Goal: Task Accomplishment & Management: Use online tool/utility

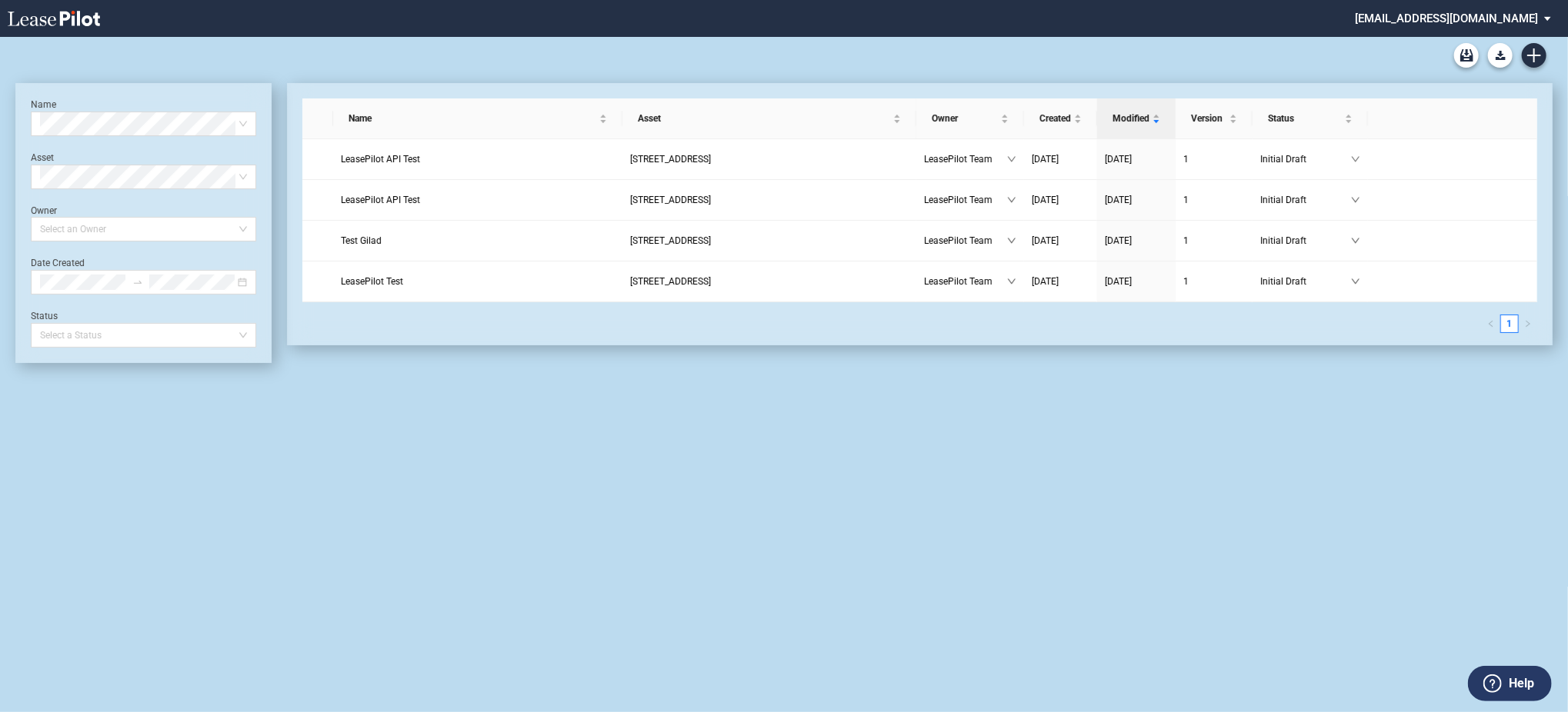
click at [1446, 19] on md-select "admin@leasepilot.co Change Password 2-Factor Authentication Admin Area Form Man…" at bounding box center [1458, 17] width 211 height 35
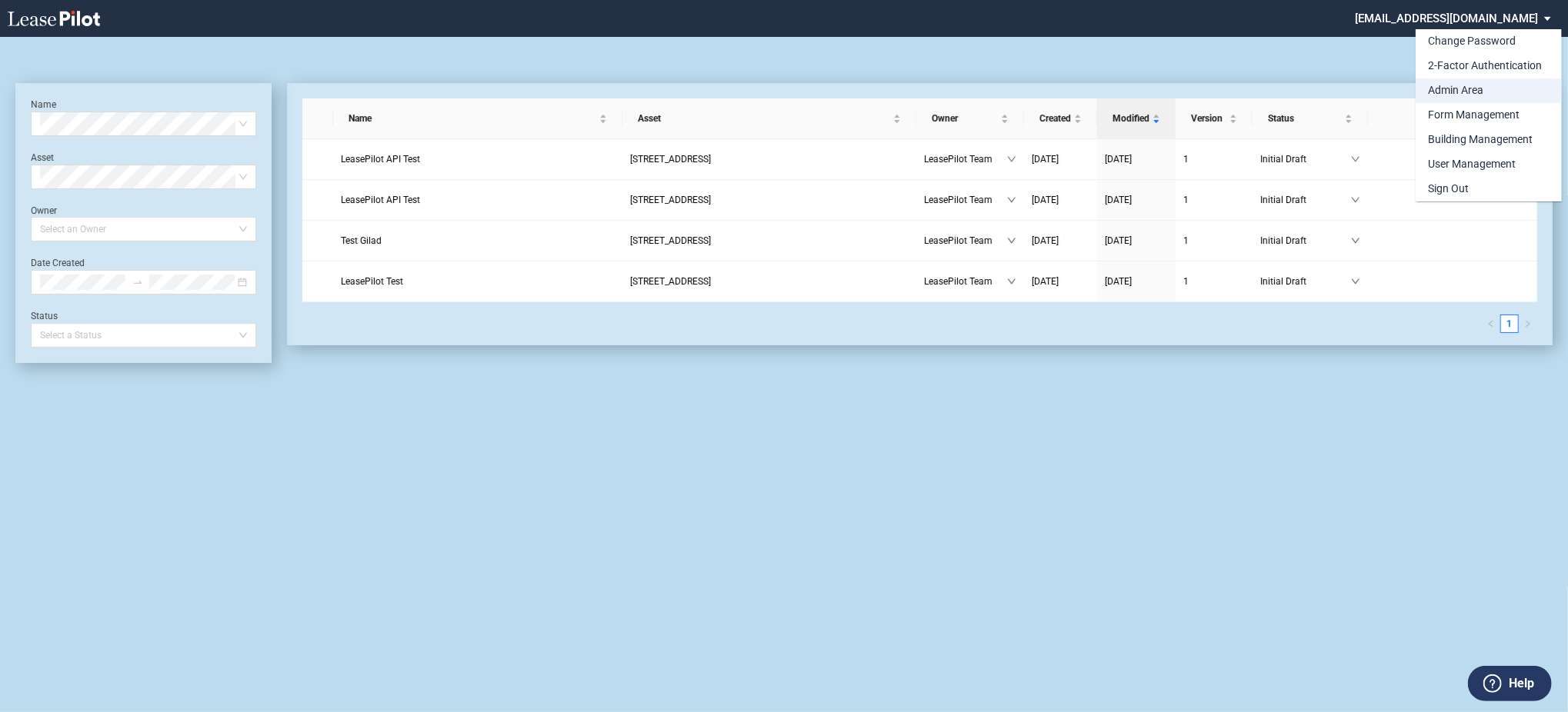
click at [1460, 86] on div "Admin Area" at bounding box center [1455, 91] width 55 height 15
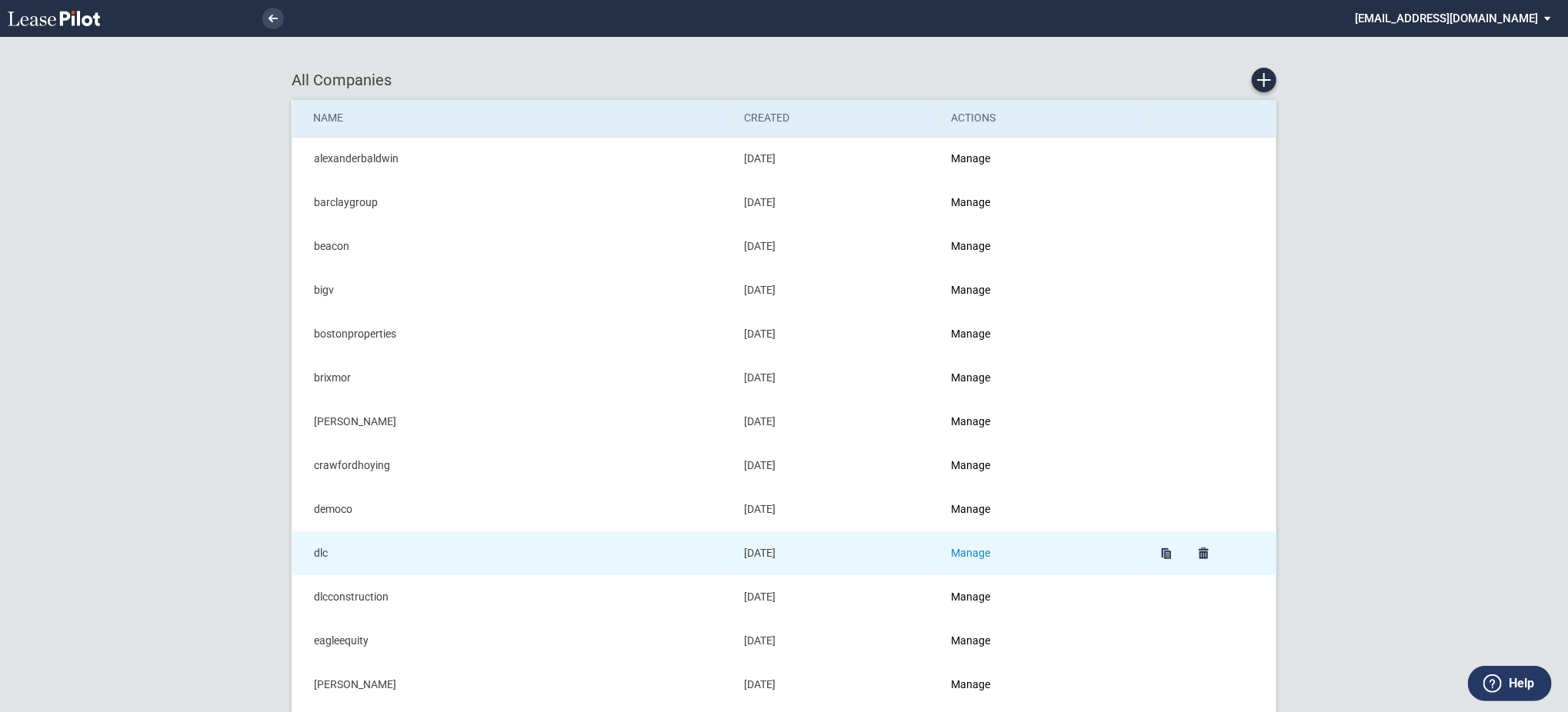
click at [991, 551] on link "Manage" at bounding box center [971, 553] width 39 height 12
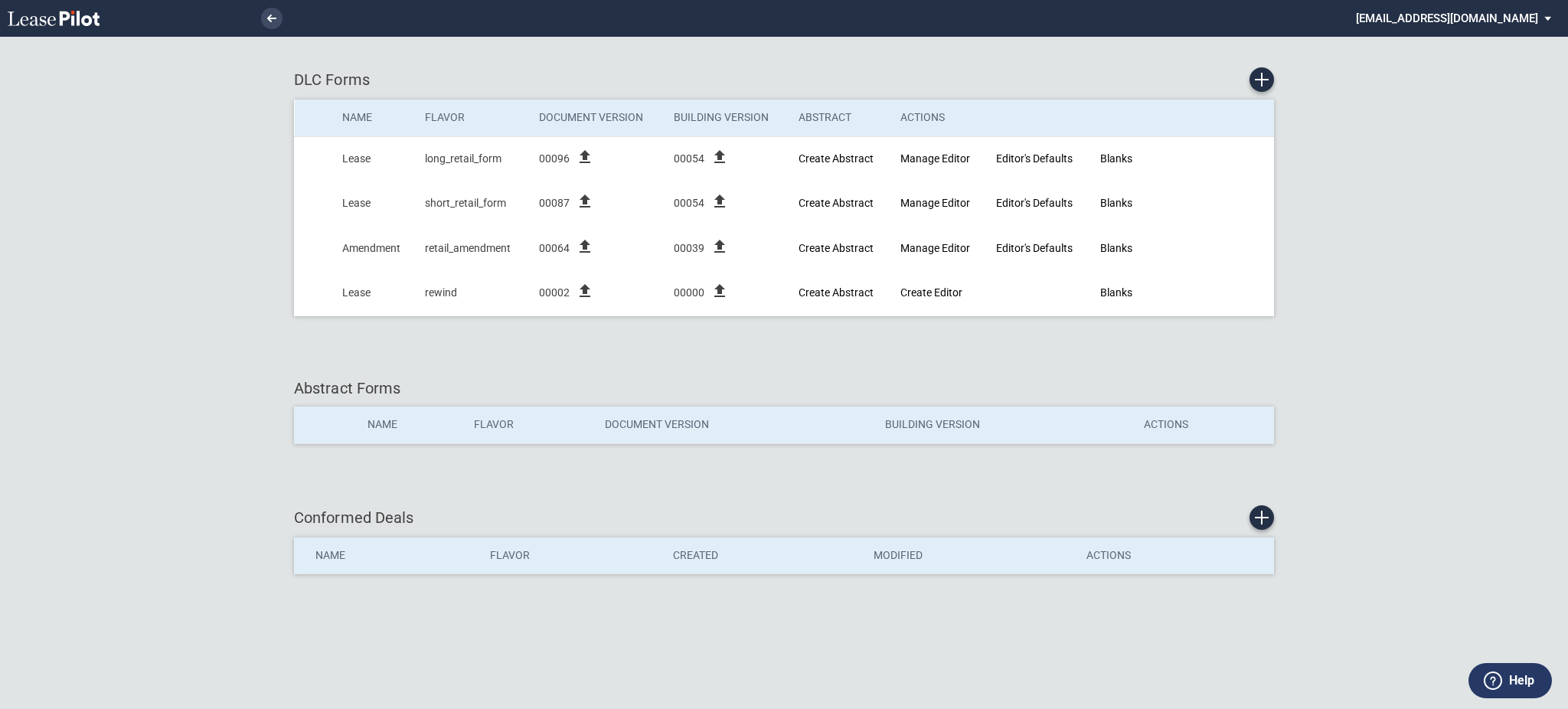
click at [260, 16] on li at bounding box center [220, 18] width 125 height 36
click at [271, 12] on link at bounding box center [271, 18] width 21 height 21
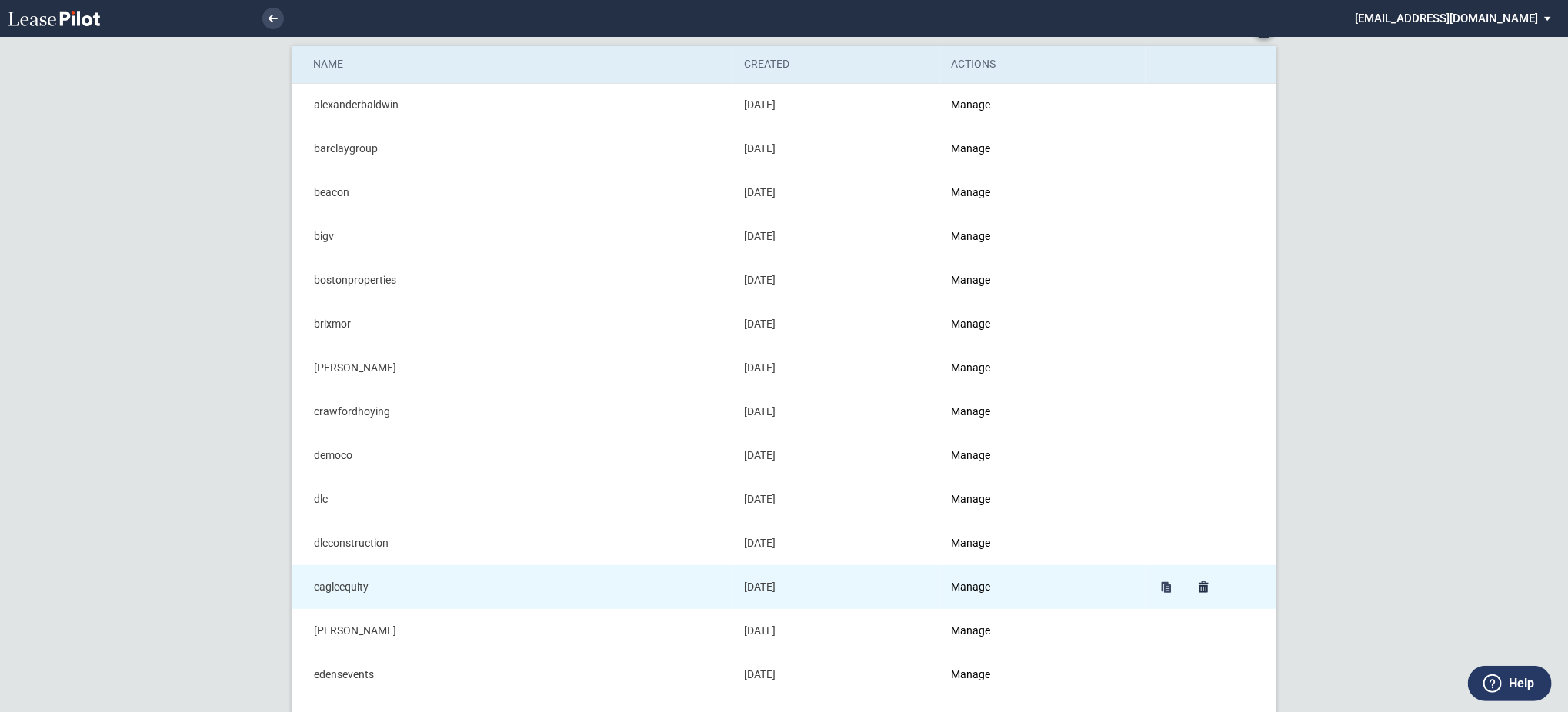
scroll to position [102, 0]
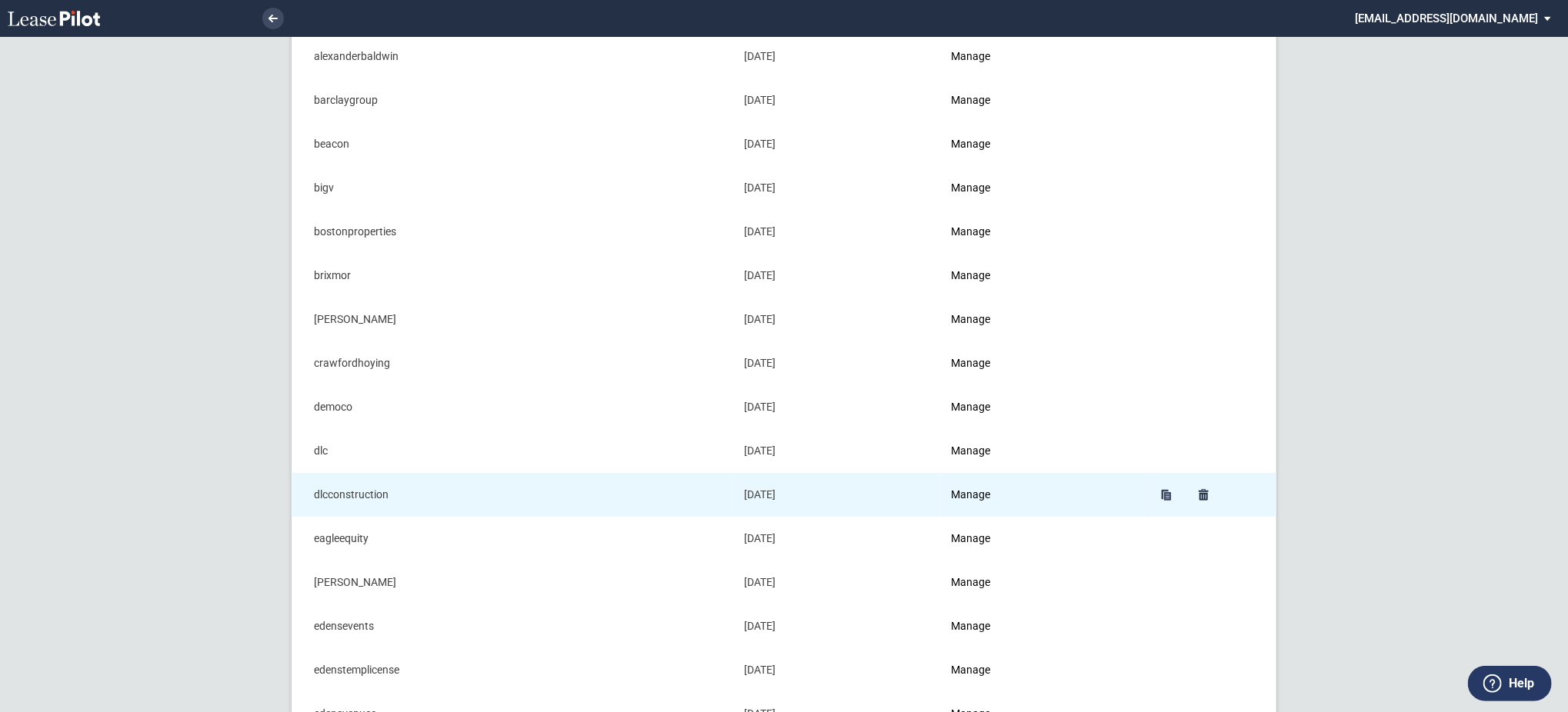
click at [962, 501] on td "Manage" at bounding box center [1043, 495] width 205 height 44
click at [969, 495] on link "Manage" at bounding box center [971, 494] width 39 height 12
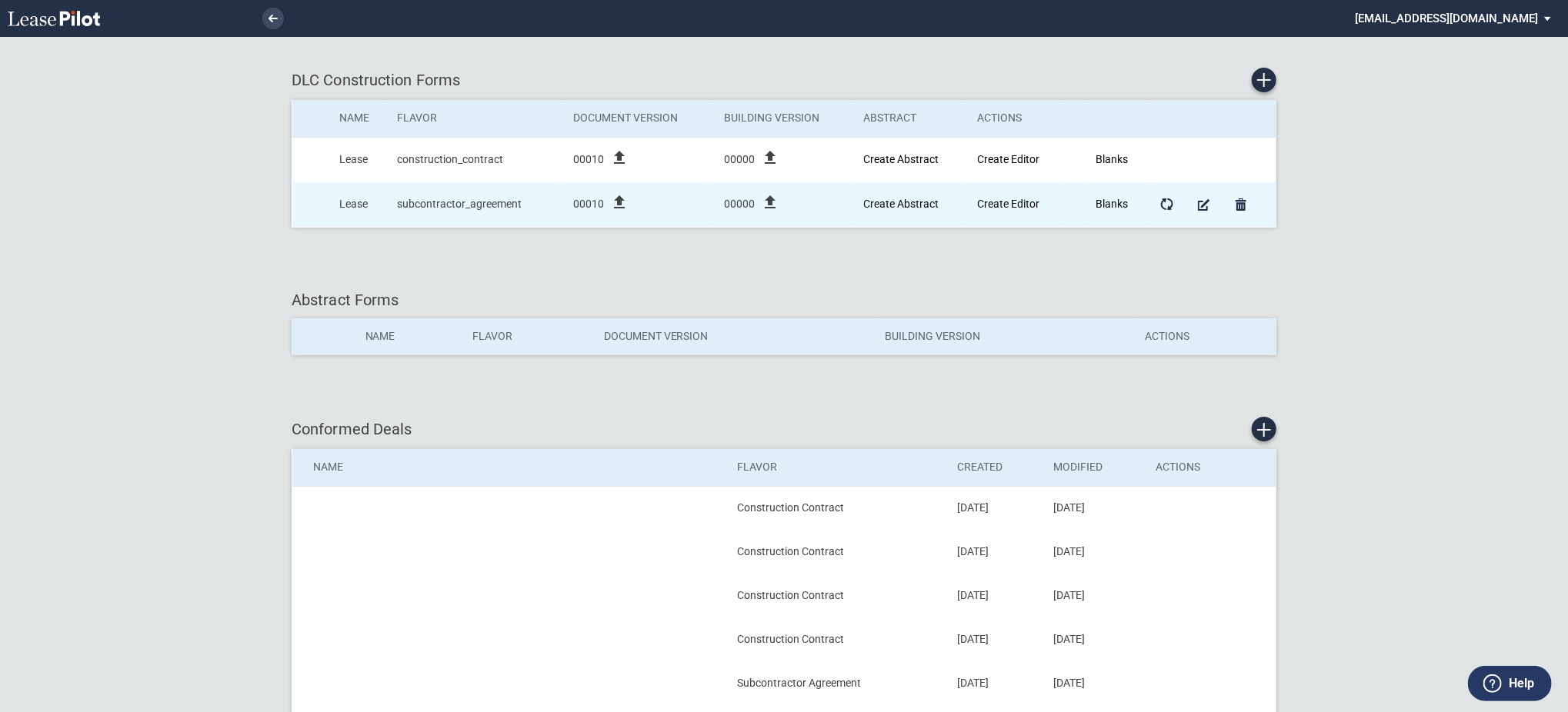
click at [619, 206] on icon "file_upload" at bounding box center [620, 202] width 19 height 19
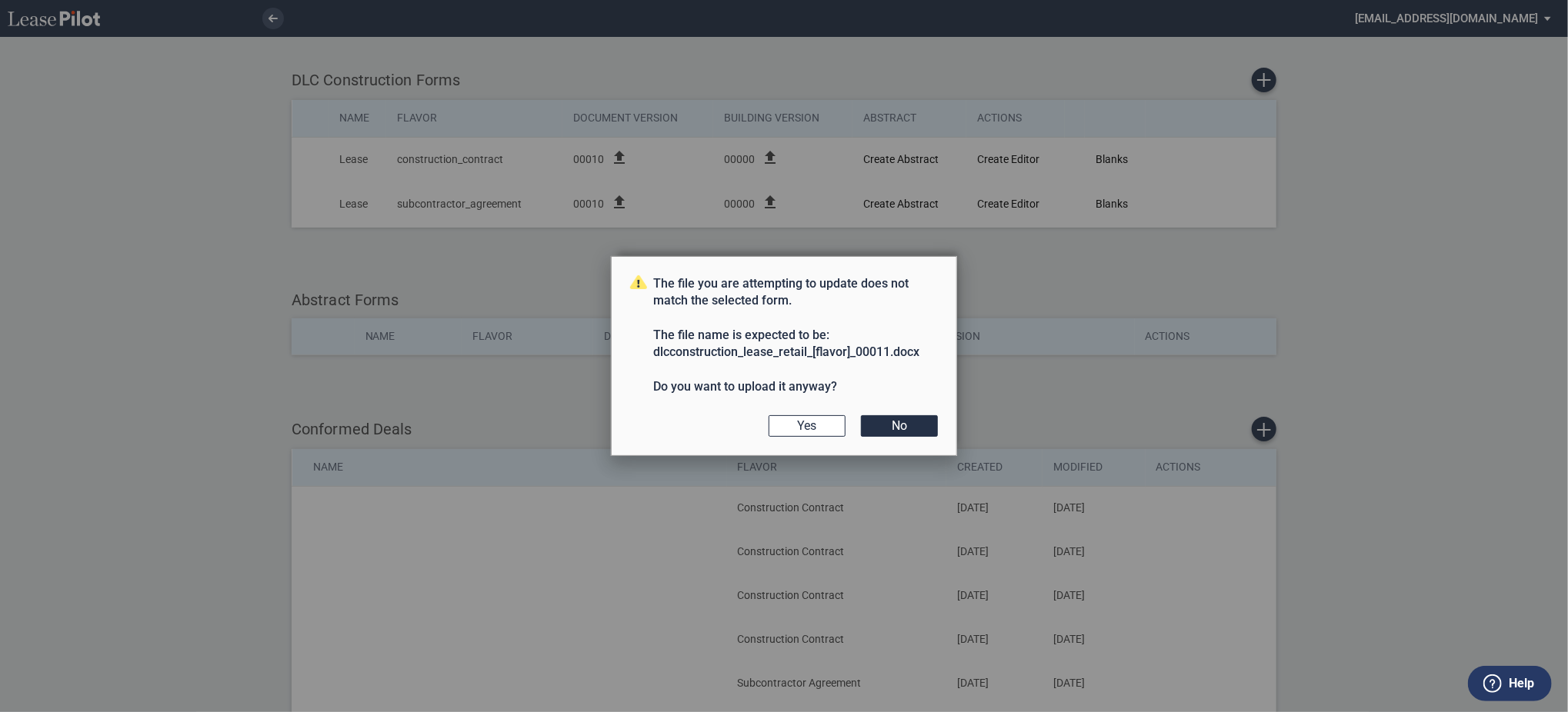
drag, startPoint x: 832, startPoint y: 436, endPoint x: 897, endPoint y: 450, distance: 66.5
click at [884, 460] on div "The file you are attempting to update does not match the selected form. The fil…" at bounding box center [784, 356] width 1568 height 712
click at [911, 430] on button "No" at bounding box center [899, 426] width 77 height 21
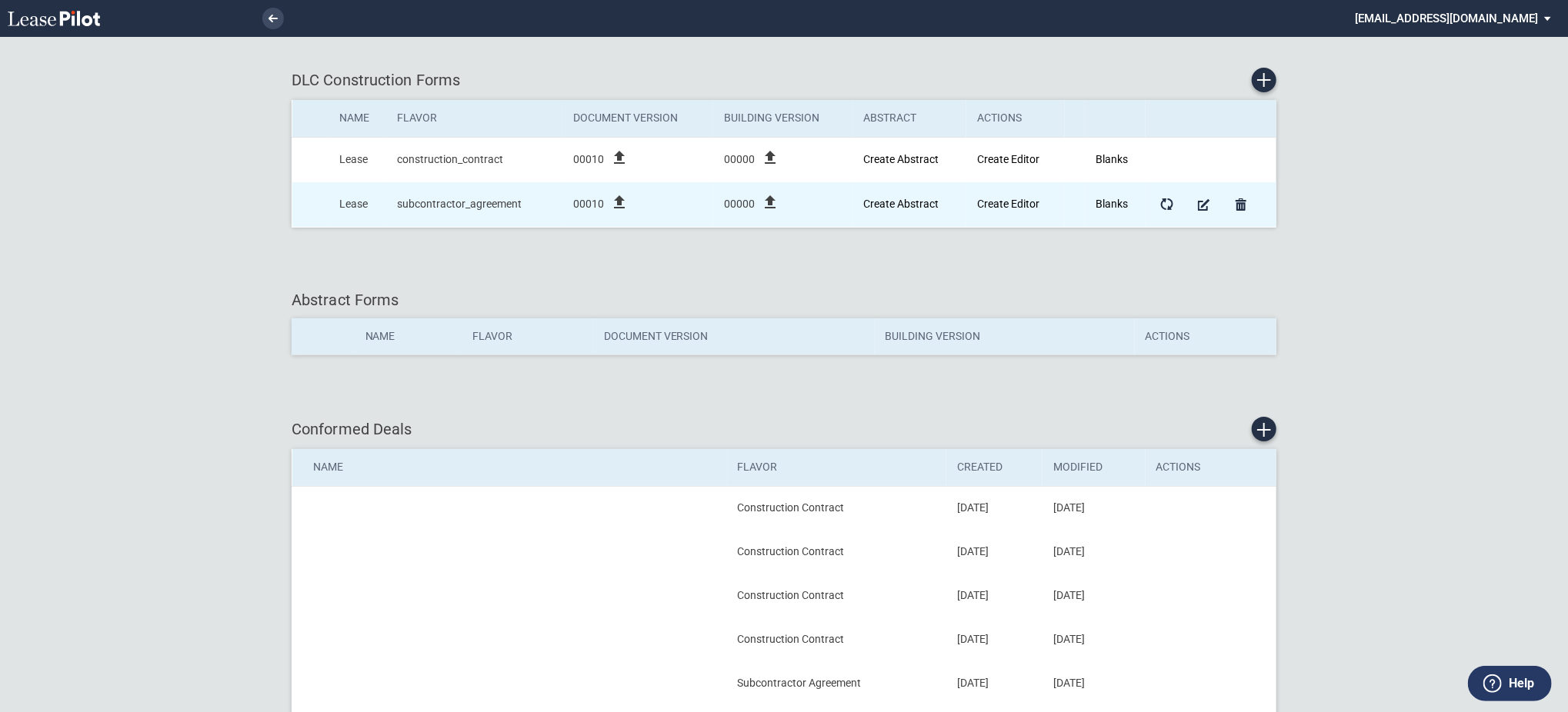
click at [616, 208] on icon "file_upload" at bounding box center [620, 202] width 19 height 19
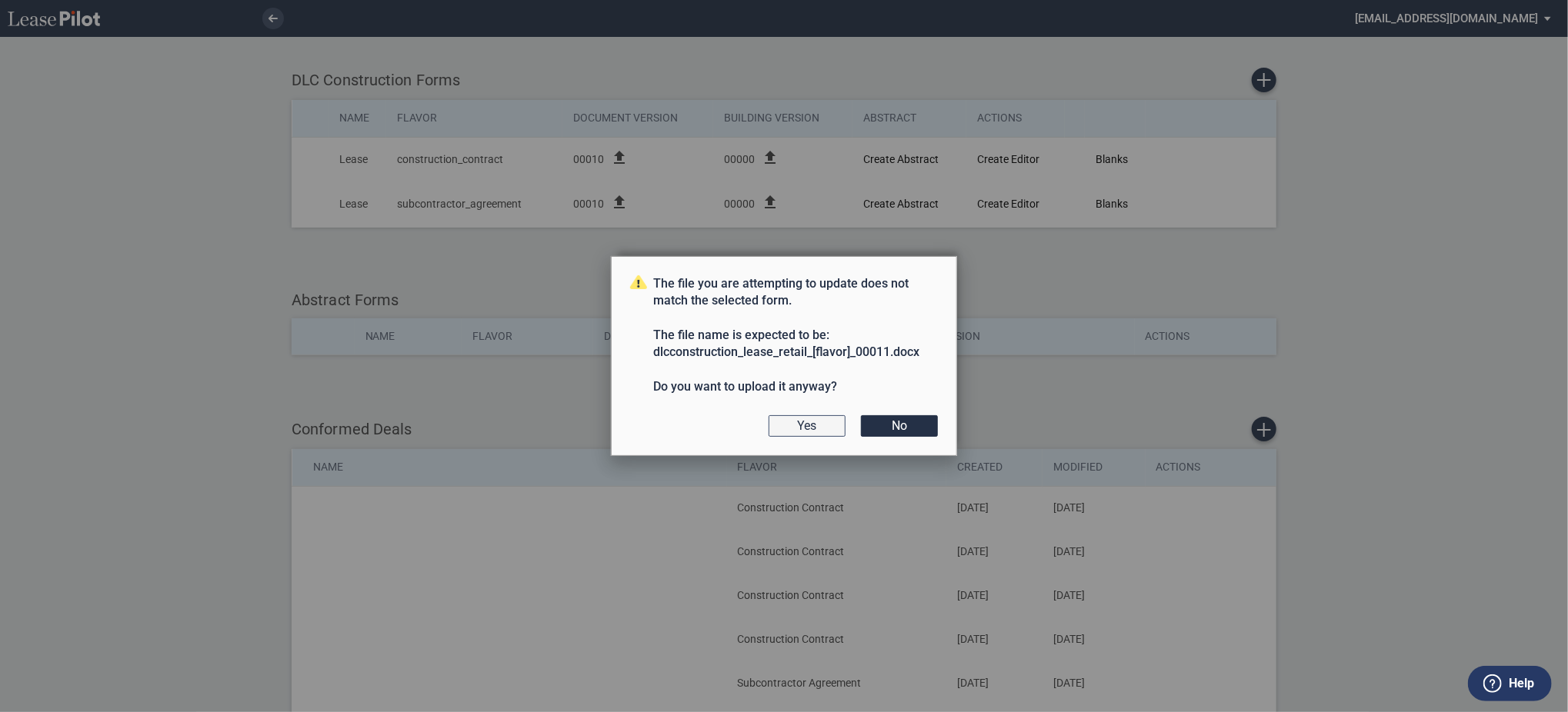
click at [786, 427] on button "Yes" at bounding box center [807, 426] width 77 height 21
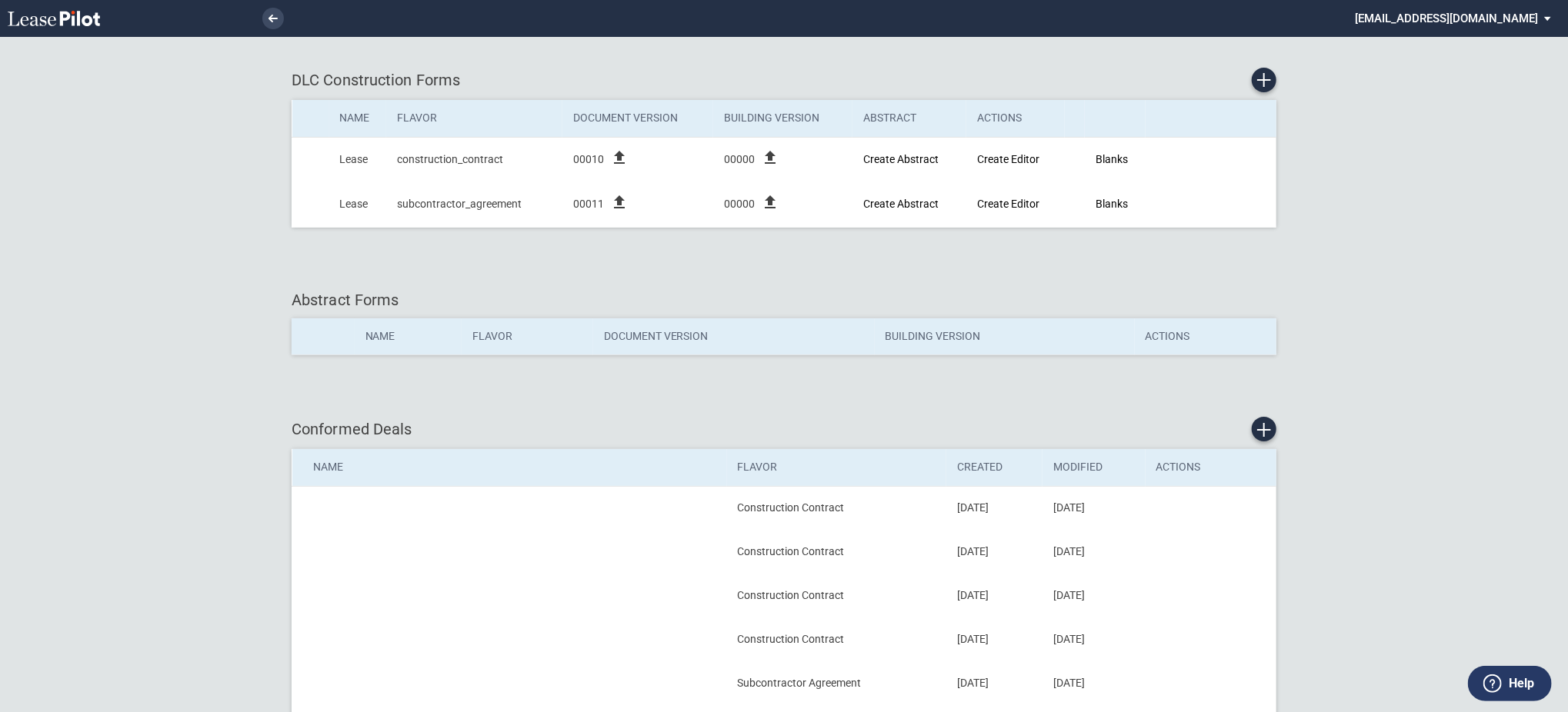
click at [1457, 12] on md-select "admin@leasepilot.co Change Password 2-Factor Authentication Admin Area Form Man…" at bounding box center [1458, 17] width 211 height 35
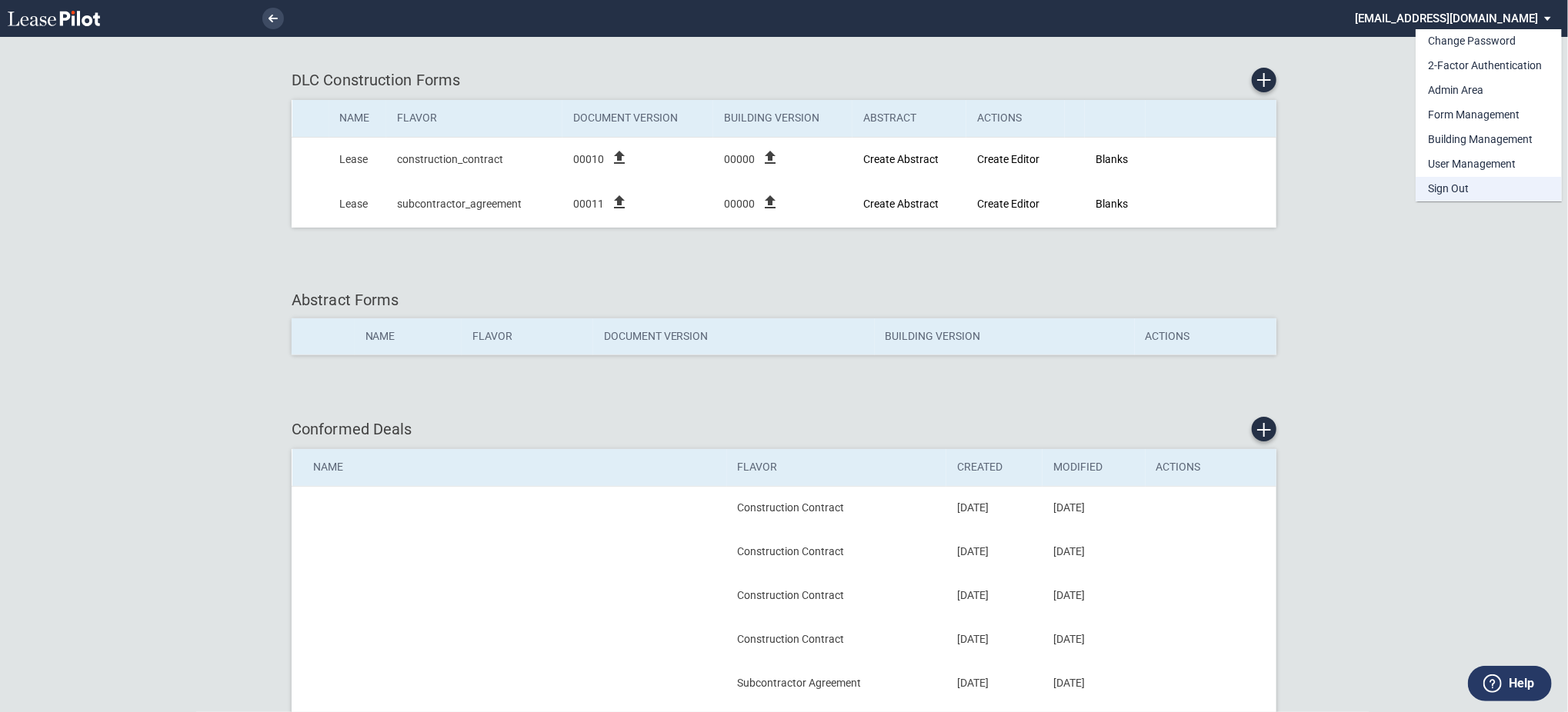
click at [1446, 197] on md-option "Sign Out" at bounding box center [1489, 189] width 146 height 25
